Goal: Check status: Check status

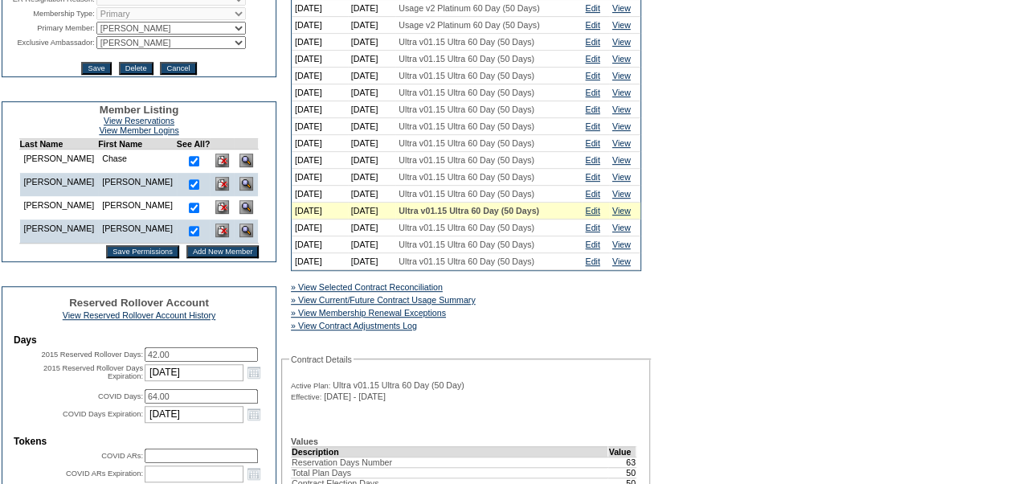
scroll to position [360, 0]
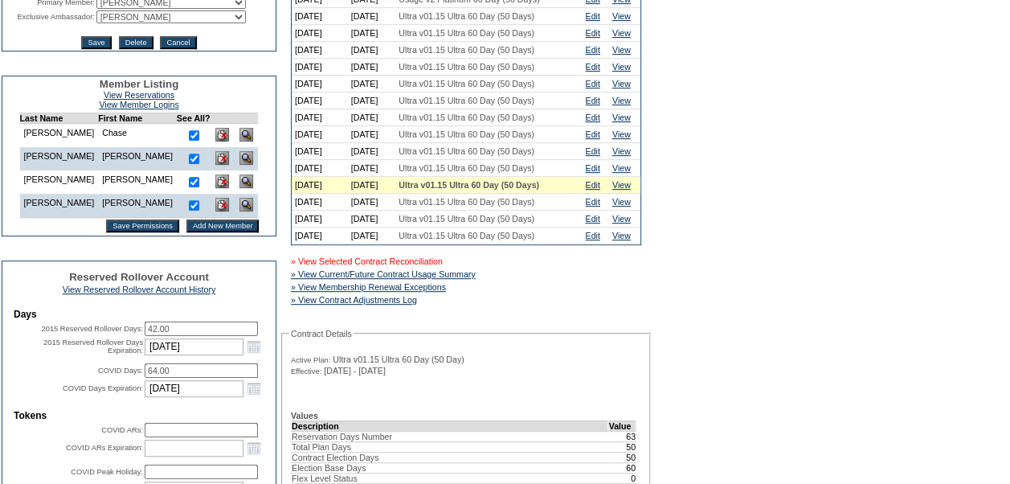
click at [443, 266] on link "» View Selected Contract Reconciliation" at bounding box center [367, 261] width 152 height 10
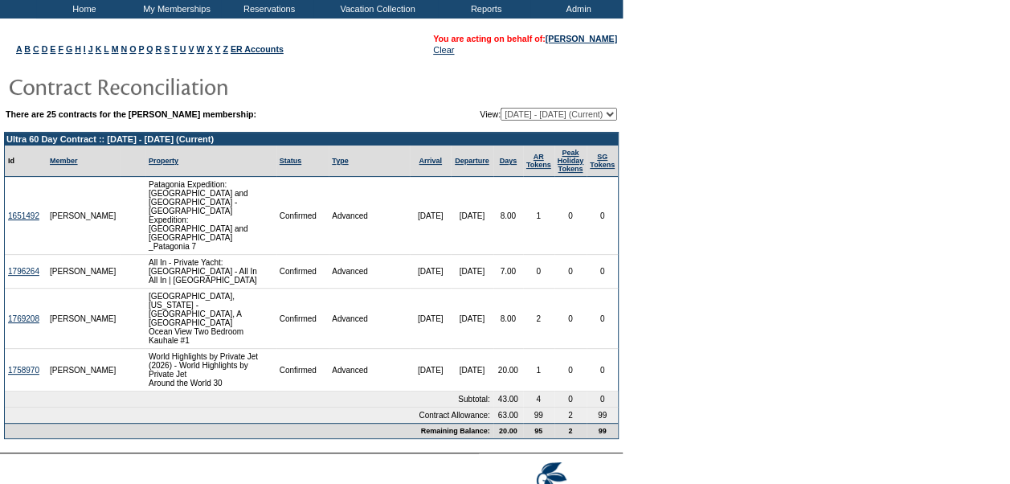
scroll to position [91, 0]
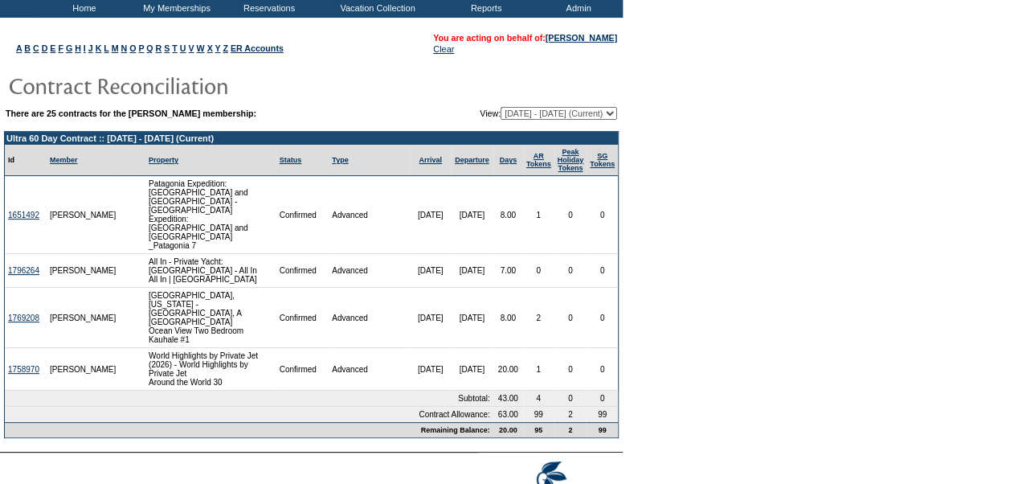
click at [612, 109] on select "[DATE] - [DATE] [DATE] - [DATE] [DATE] - [DATE] [DATE] - [DATE] [DATE] - [DATE]…" at bounding box center [559, 113] width 117 height 13
click at [661, 223] on form "Follow Us ::" at bounding box center [505, 221] width 1010 height 624
click at [614, 116] on select "[DATE] - [DATE] [DATE] - [DATE] [DATE] - [DATE] [DATE] - [DATE] [DATE] - [DATE]…" at bounding box center [559, 113] width 117 height 13
click at [792, 331] on form "Follow Us ::" at bounding box center [505, 221] width 1010 height 624
click at [612, 114] on select "[DATE] - [DATE] [DATE] - [DATE] [DATE] - [DATE] [DATE] - [DATE] [DATE] - [DATE]…" at bounding box center [559, 113] width 117 height 13
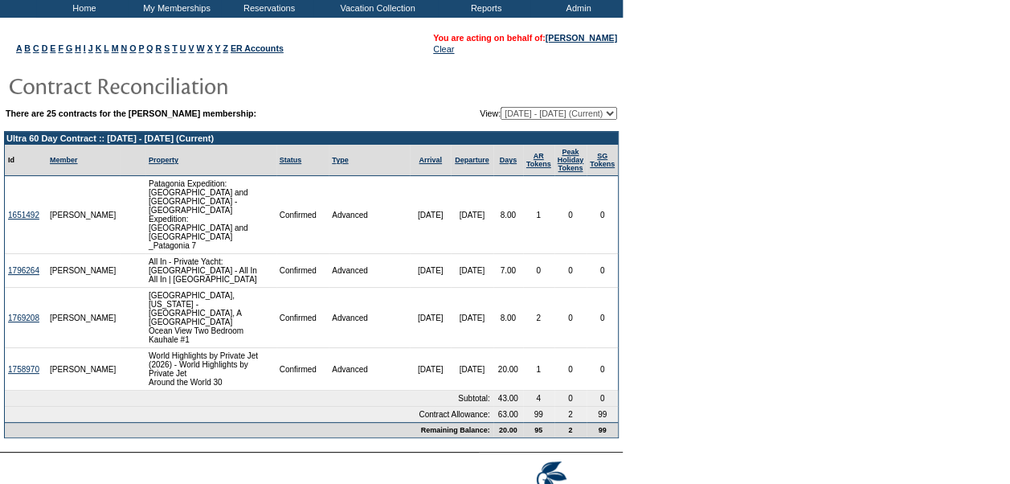
select select "120267"
click at [501, 107] on select "08/23/04 - 08/31/05 09/01/05 - 08/31/06 09/01/06 - 08/31/07 09/01/07 - 08/31/08…" at bounding box center [559, 113] width 117 height 13
